Goal: Task Accomplishment & Management: Manage account settings

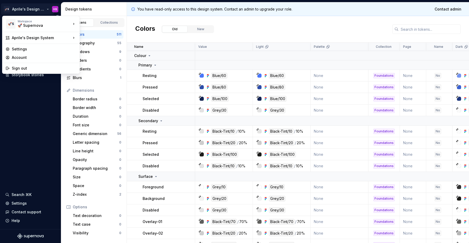
click at [57, 8] on html "🚀S Aprile's Design System HS Documentation Design system data Design tokens Com…" at bounding box center [234, 121] width 469 height 243
click at [30, 69] on div "Sign out" at bounding box center [44, 68] width 65 height 5
click at [55, 7] on html "🚀S Aprile's Design System HS Documentation Design system data Design tokens Com…" at bounding box center [234, 121] width 469 height 243
click at [47, 65] on div "Sign out" at bounding box center [40, 68] width 75 height 8
